Goal: Task Accomplishment & Management: Complete application form

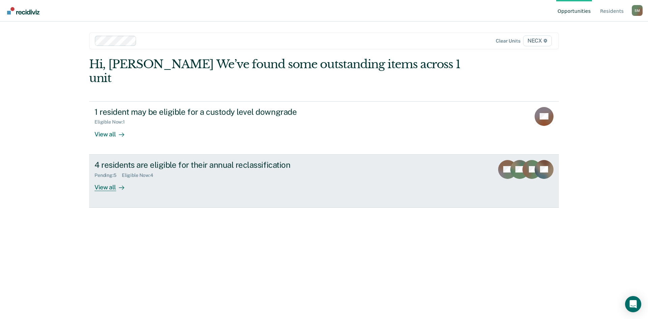
click at [132, 160] on div "4 residents are eligible for their annual reclassification" at bounding box center [213, 165] width 237 height 10
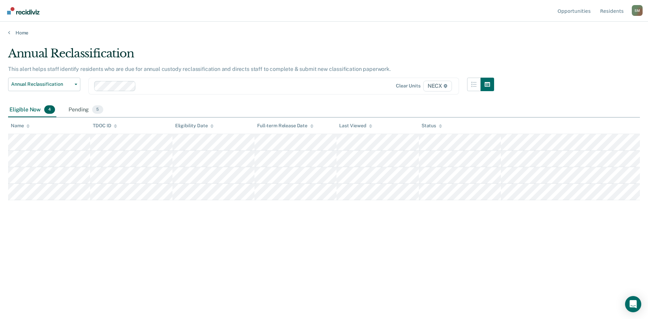
click at [24, 108] on div "Eligible Now 4" at bounding box center [32, 110] width 48 height 15
click at [75, 109] on div "Pending 5" at bounding box center [85, 110] width 37 height 15
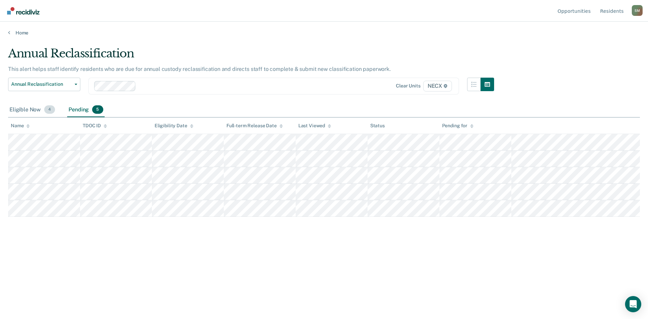
click at [30, 109] on div "Eligible Now 4" at bounding box center [32, 110] width 48 height 15
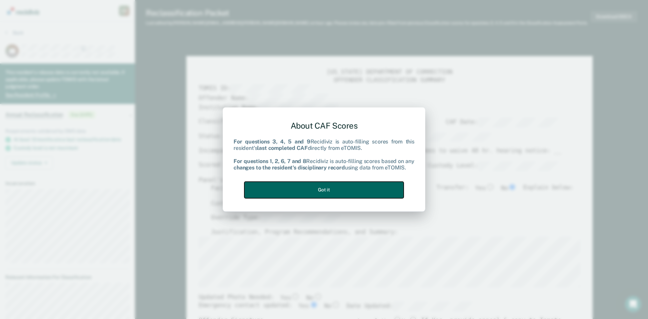
click at [322, 194] on button "Got it" at bounding box center [323, 190] width 159 height 17
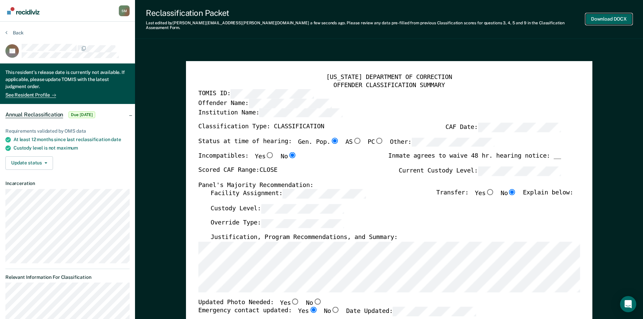
click at [604, 17] on button "Download DOCX" at bounding box center [609, 19] width 47 height 11
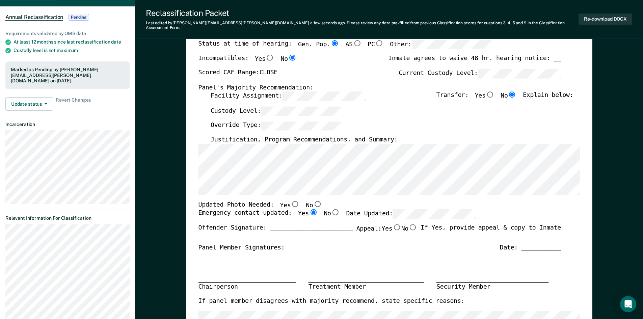
scroll to position [68, 0]
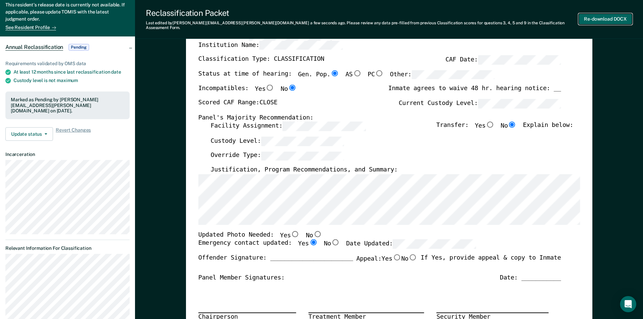
click at [598, 17] on button "Re-download DOCX" at bounding box center [606, 19] width 54 height 11
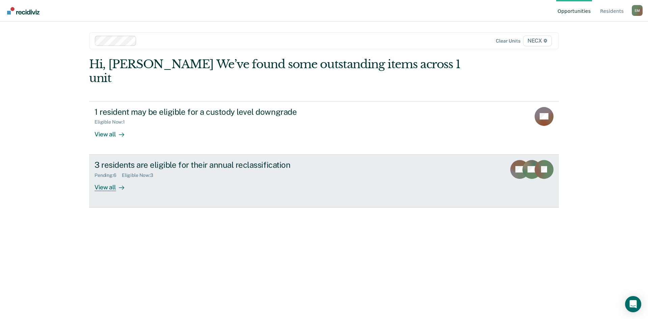
click at [157, 160] on div "3 residents are eligible for their annual reclassification" at bounding box center [213, 165] width 237 height 10
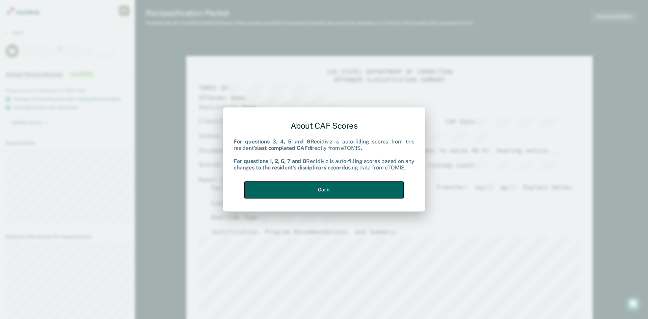
click at [358, 191] on button "Got it" at bounding box center [323, 190] width 159 height 17
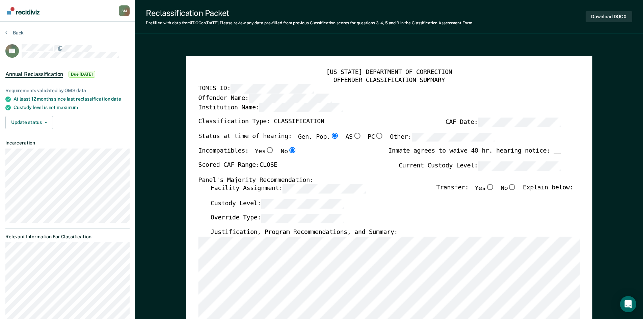
click at [234, 82] on div "OFFENDER CLASSIFICATION SUMMARY" at bounding box center [389, 80] width 382 height 8
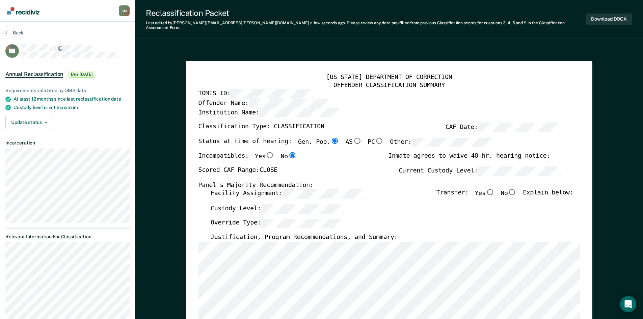
click at [517, 189] on input "No" at bounding box center [512, 192] width 9 height 6
type textarea "x"
radio input "true"
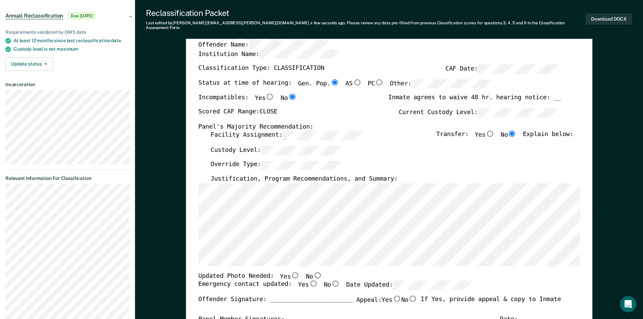
scroll to position [68, 0]
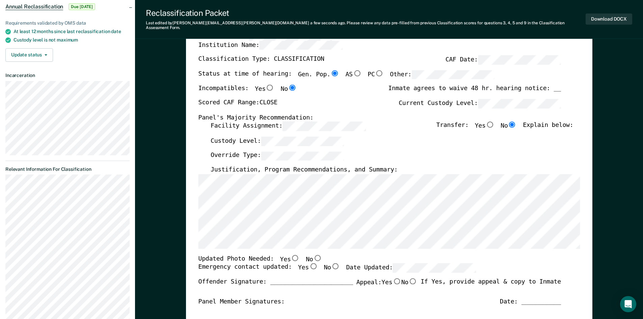
click at [309, 263] on input "Yes" at bounding box center [313, 266] width 9 height 6
type textarea "x"
radio input "true"
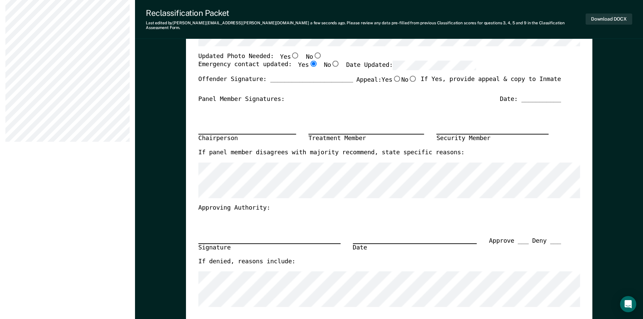
scroll to position [304, 0]
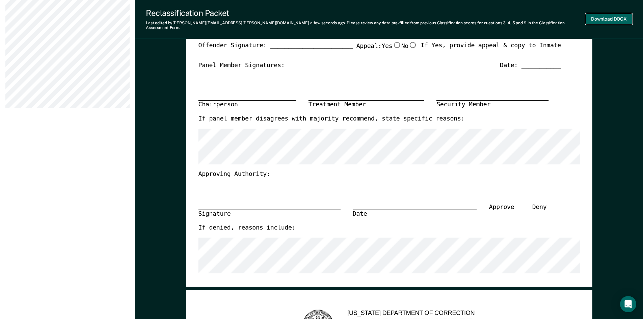
click at [610, 14] on button "Download DOCX" at bounding box center [609, 19] width 47 height 11
type textarea "x"
